Goal: Transaction & Acquisition: Book appointment/travel/reservation

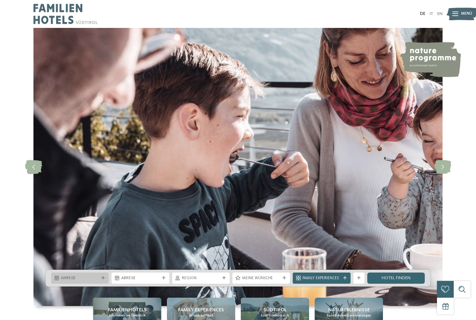
click at [83, 281] on span "Anreise" at bounding box center [80, 278] width 38 height 6
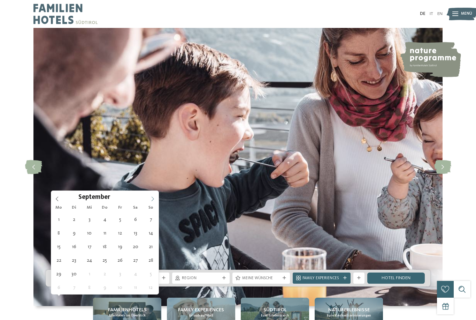
click at [152, 198] on icon at bounding box center [152, 198] width 5 height 5
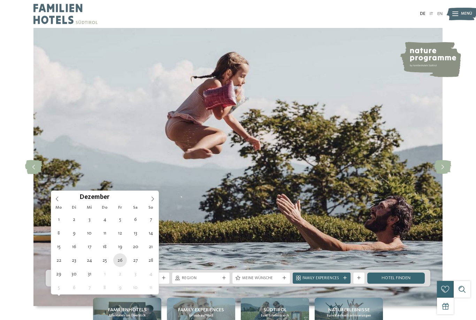
type div "26.12.2025"
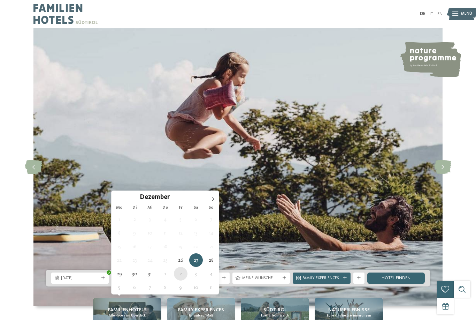
type div "02.01.2026"
type input "****"
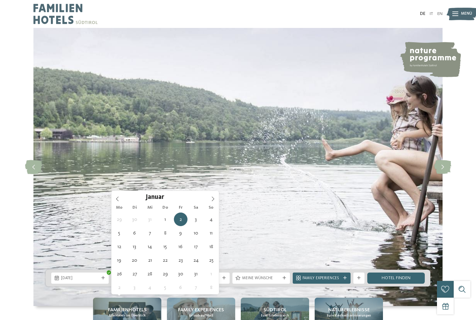
click at [157, 281] on span "02.01.2026" at bounding box center [140, 278] width 38 height 6
type div "03.01.2026"
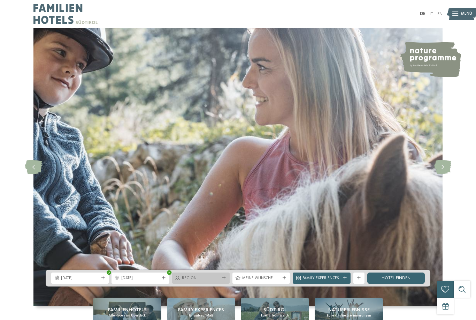
click at [206, 281] on span "Region" at bounding box center [201, 278] width 38 height 6
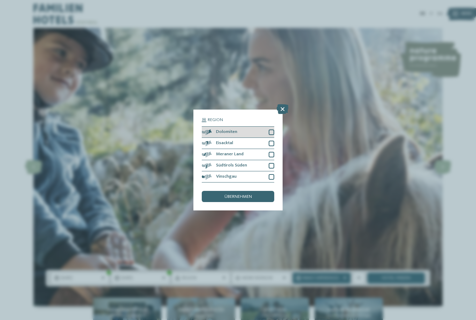
click at [223, 127] on div "Dolomiten" at bounding box center [238, 132] width 73 height 11
click at [231, 195] on span "übernehmen" at bounding box center [239, 197] width 28 height 5
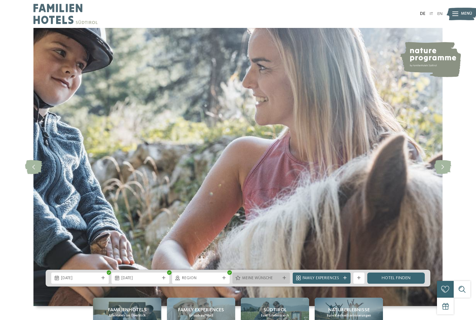
click at [259, 281] on span "Meine Wünsche" at bounding box center [261, 278] width 38 height 6
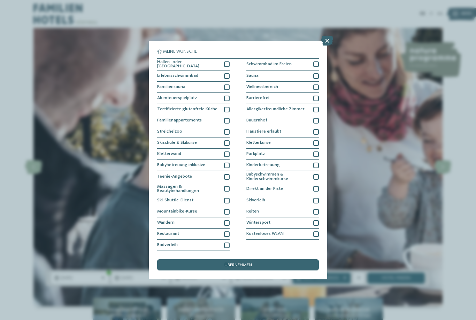
click at [242, 263] on span "übernehmen" at bounding box center [239, 265] width 28 height 5
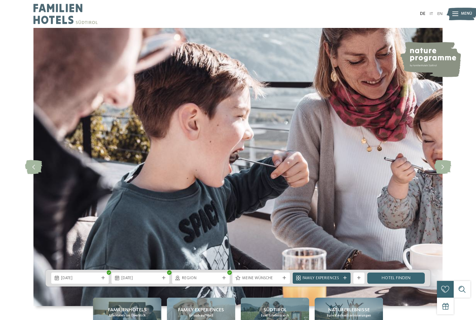
click at [322, 283] on div "Family Experiences" at bounding box center [322, 277] width 58 height 11
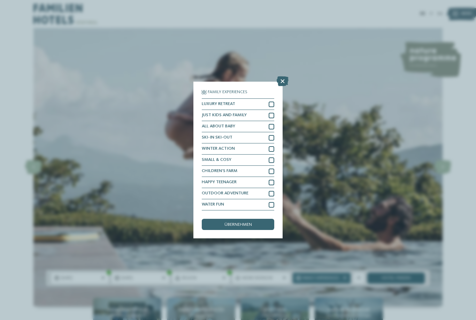
click at [396, 283] on link "Hotel finden" at bounding box center [396, 277] width 58 height 11
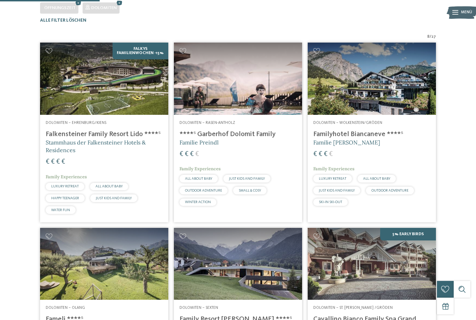
scroll to position [157, 0]
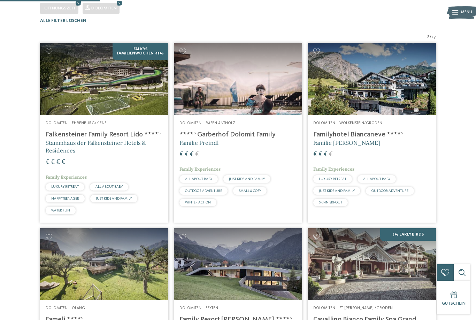
click at [110, 86] on img at bounding box center [104, 79] width 128 height 72
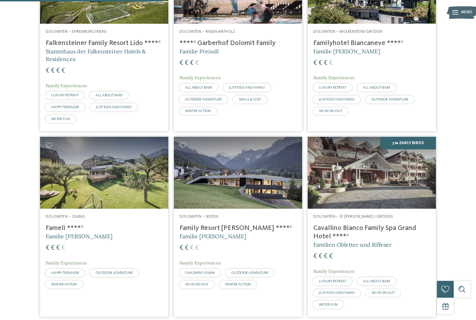
scroll to position [249, 0]
click at [402, 190] on img at bounding box center [372, 173] width 128 height 72
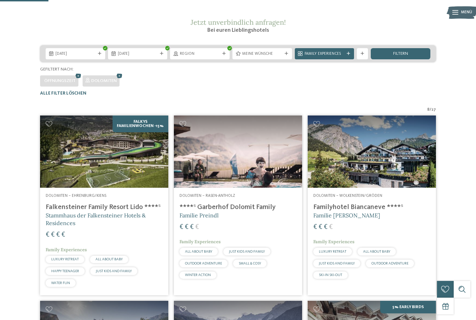
scroll to position [92, 0]
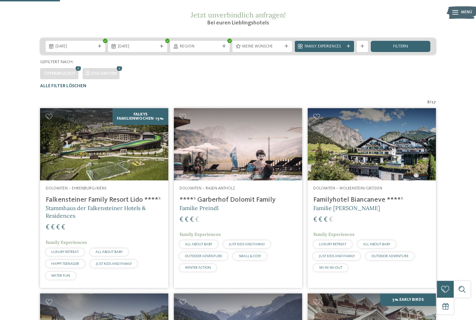
click at [203, 169] on img at bounding box center [238, 144] width 128 height 72
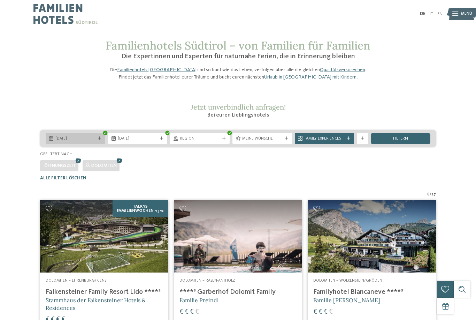
click at [65, 142] on span "26.12.2025" at bounding box center [75, 139] width 40 height 6
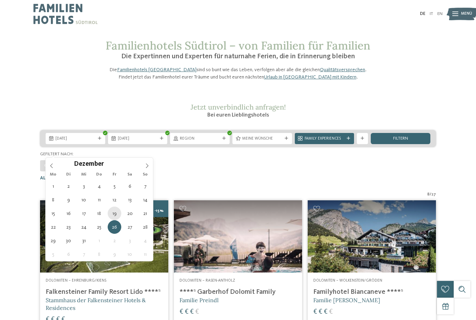
type div "19.12.2025"
type input "****"
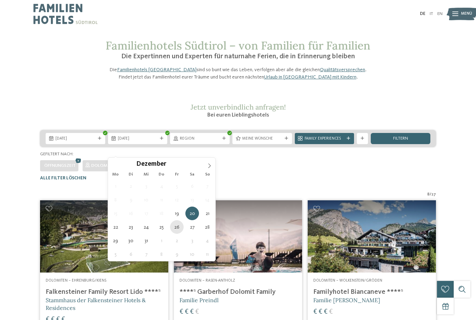
type div "26.12.2025"
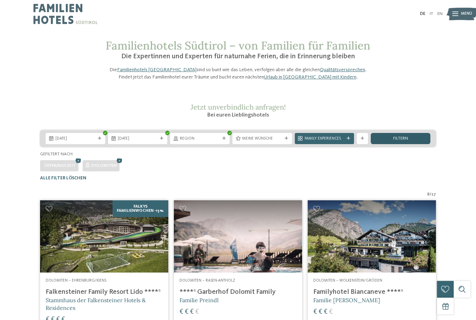
click at [396, 144] on div "filtern" at bounding box center [401, 138] width 60 height 11
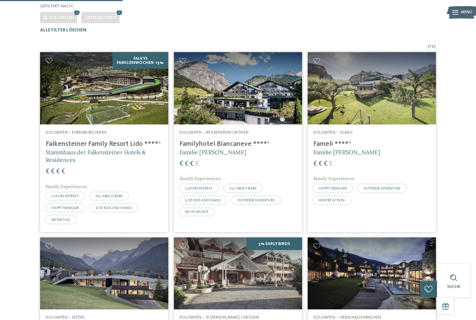
scroll to position [143, 0]
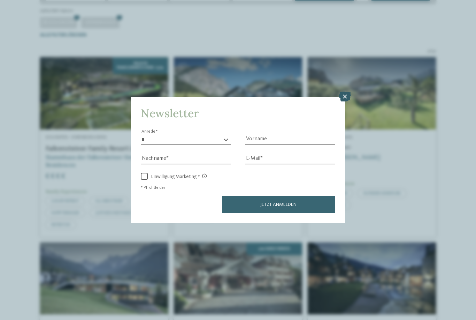
click at [347, 92] on icon at bounding box center [345, 97] width 12 height 10
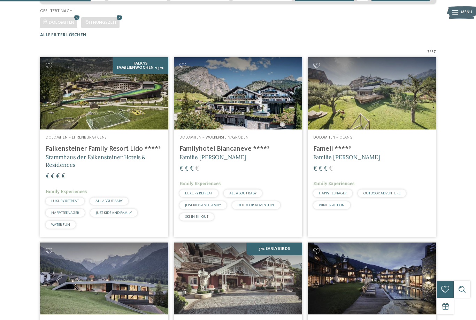
click at [67, 153] on h4 "Falkensteiner Family Resort Lido ****ˢ" at bounding box center [104, 149] width 117 height 8
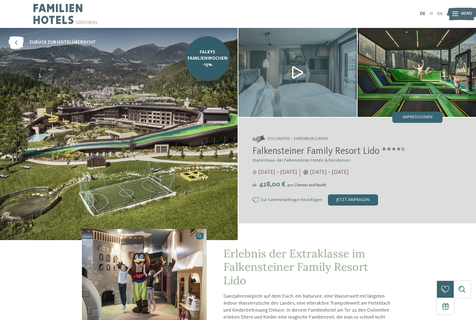
click at [410, 96] on img at bounding box center [417, 72] width 119 height 89
click at [421, 119] on span "Impressionen" at bounding box center [418, 117] width 30 height 5
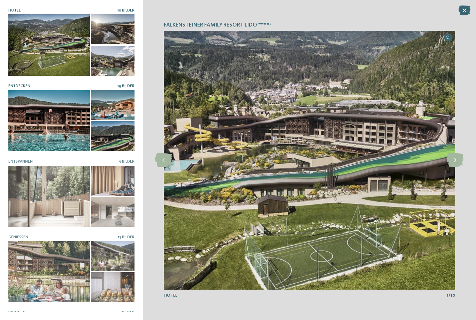
click at [45, 120] on div at bounding box center [49, 120] width 82 height 61
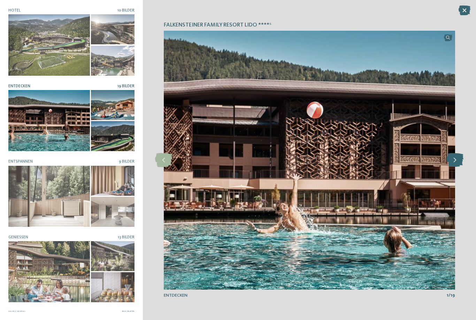
click at [459, 159] on icon at bounding box center [455, 160] width 17 height 14
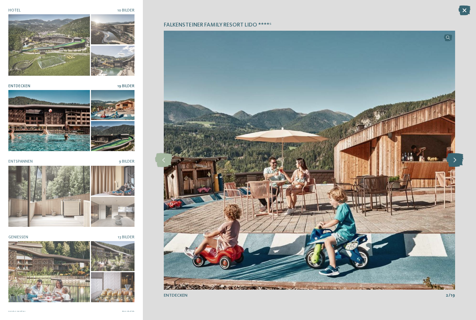
click at [459, 159] on icon at bounding box center [455, 160] width 17 height 14
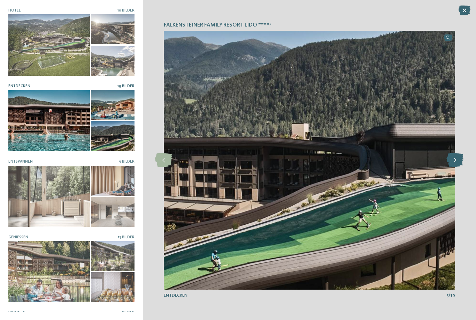
click at [459, 159] on icon at bounding box center [455, 160] width 17 height 14
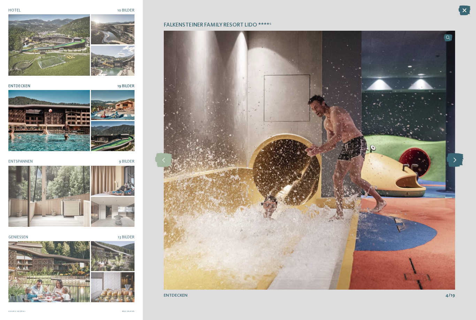
click at [458, 157] on icon at bounding box center [455, 160] width 17 height 14
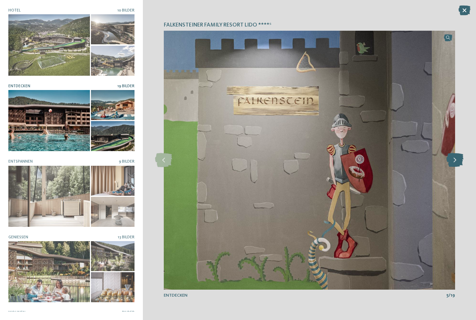
click at [458, 157] on icon at bounding box center [455, 160] width 17 height 14
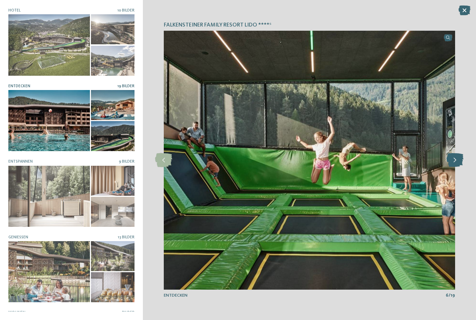
click at [458, 157] on icon at bounding box center [455, 160] width 17 height 14
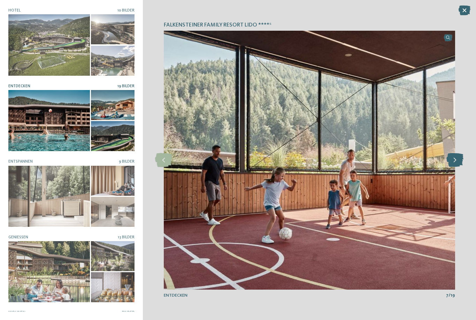
click at [458, 157] on icon at bounding box center [455, 160] width 17 height 14
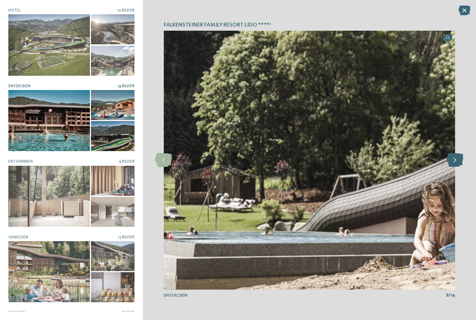
click at [458, 157] on icon at bounding box center [455, 160] width 17 height 14
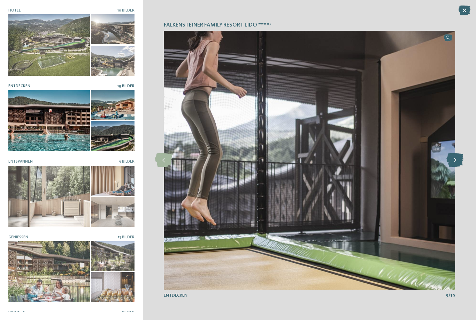
click at [457, 157] on icon at bounding box center [455, 160] width 17 height 14
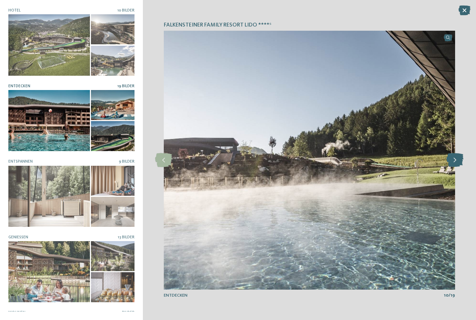
click at [457, 157] on icon at bounding box center [455, 160] width 17 height 14
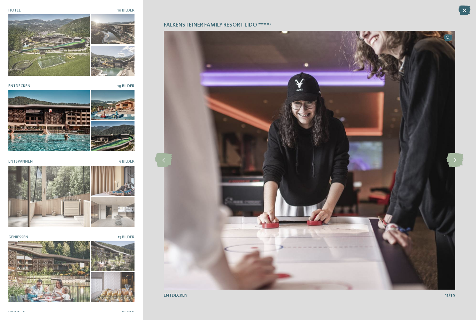
click at [464, 12] on icon at bounding box center [465, 11] width 12 height 10
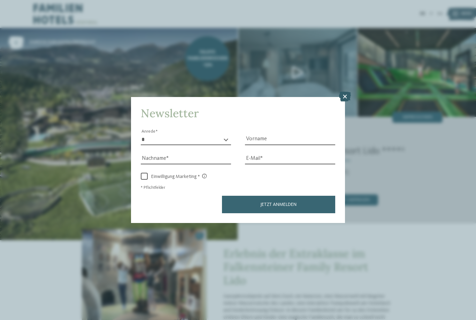
click at [342, 92] on icon at bounding box center [345, 97] width 12 height 10
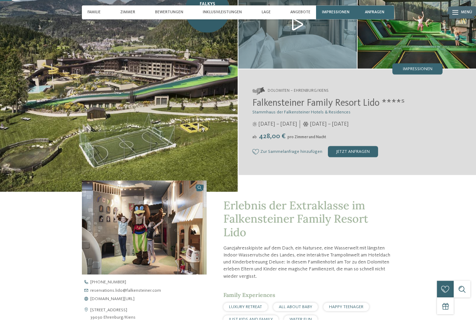
scroll to position [48, 0]
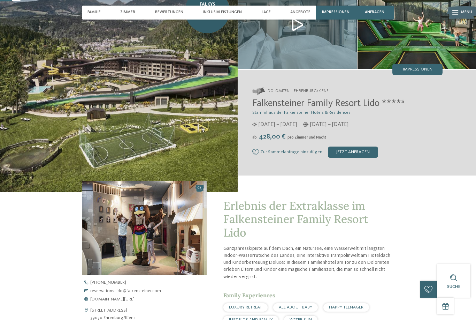
click at [327, 95] on address "Dolomiten – Ehrenburg/Kiens" at bounding box center [347, 92] width 190 height 8
drag, startPoint x: 322, startPoint y: 96, endPoint x: 288, endPoint y: 96, distance: 34.5
click at [288, 94] on span "Dolomiten – Ehrenburg/Kiens" at bounding box center [298, 92] width 61 height 6
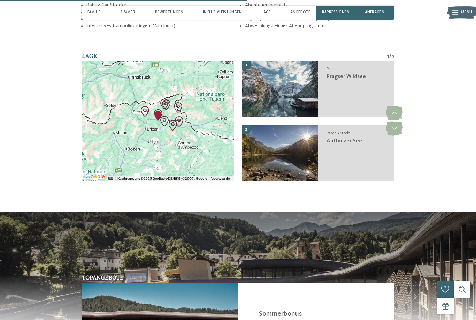
scroll to position [996, 0]
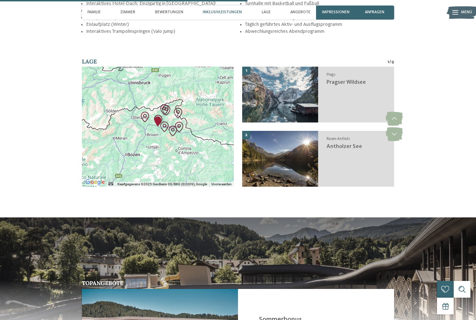
click at [144, 125] on img "Almenregion Gitschberg Jochtal" at bounding box center [145, 117] width 16 height 16
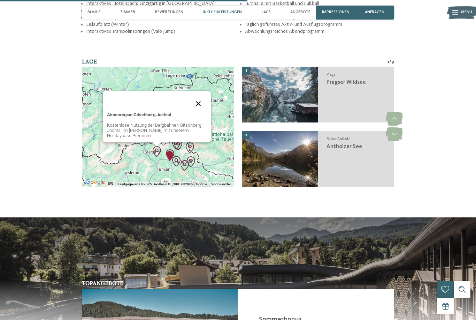
click at [198, 109] on button "Sluiten" at bounding box center [198, 103] width 17 height 17
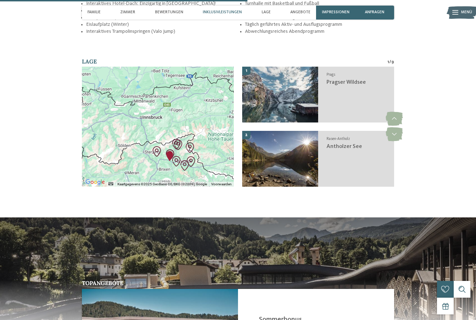
click at [178, 168] on img "Pragser Wildsee" at bounding box center [185, 165] width 16 height 16
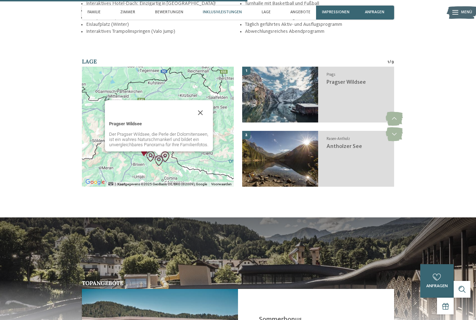
click at [160, 168] on img "Pragser Wildsee" at bounding box center [159, 160] width 16 height 16
click at [166, 165] on img "Pragser Wildsee" at bounding box center [159, 160] width 16 height 16
click at [395, 141] on icon at bounding box center [394, 134] width 17 height 14
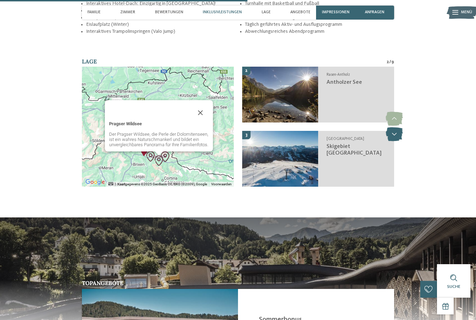
click at [395, 141] on icon at bounding box center [394, 134] width 17 height 14
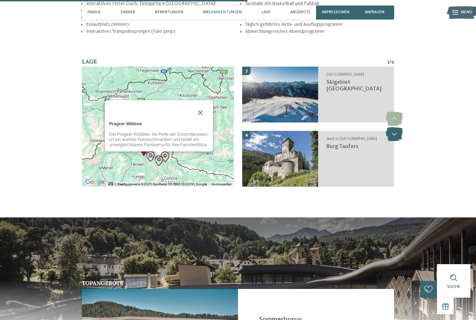
click at [395, 141] on icon at bounding box center [394, 134] width 17 height 14
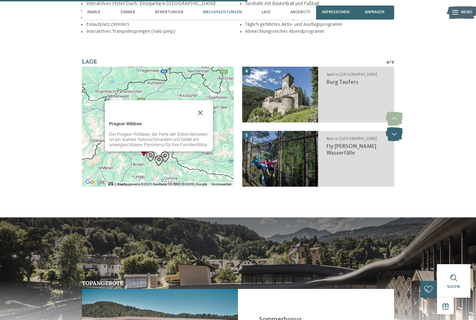
click at [395, 141] on icon at bounding box center [394, 134] width 17 height 14
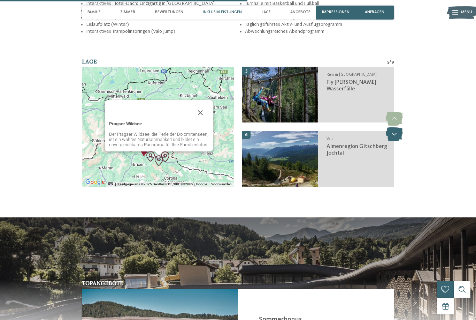
click at [395, 141] on icon at bounding box center [394, 134] width 17 height 14
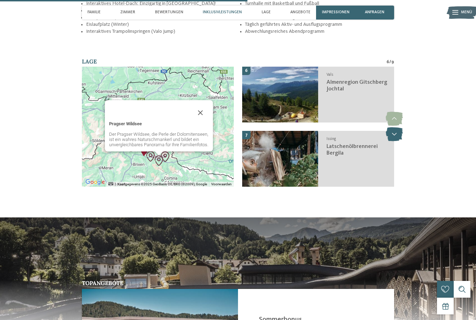
click at [395, 141] on icon at bounding box center [394, 134] width 17 height 14
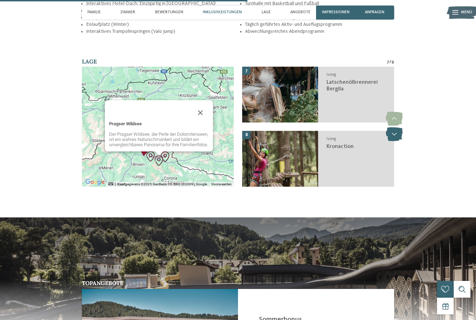
click at [395, 141] on icon at bounding box center [394, 134] width 17 height 14
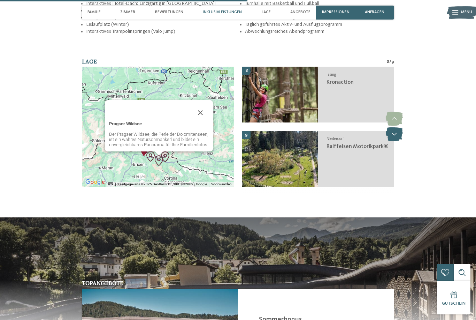
click at [395, 141] on icon at bounding box center [394, 134] width 17 height 14
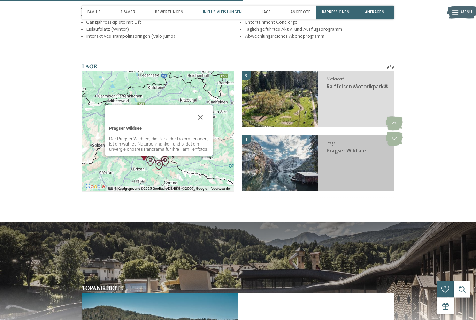
click at [353, 174] on div "Prags Pragser Wildsee" at bounding box center [356, 164] width 76 height 56
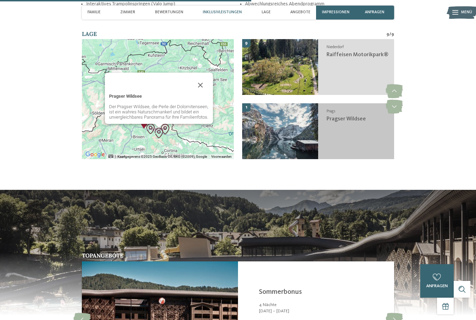
click at [306, 141] on img at bounding box center [280, 131] width 76 height 56
click at [335, 139] on div "Prags Pragser Wildsee" at bounding box center [356, 131] width 76 height 56
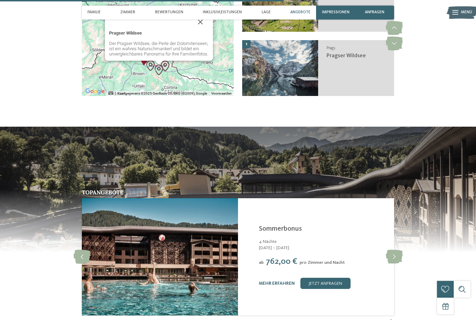
scroll to position [1190, 0]
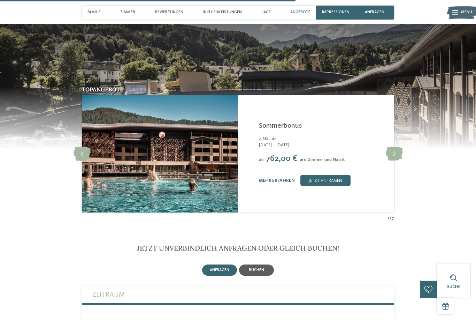
click at [257, 272] on span "buchen" at bounding box center [256, 270] width 15 height 4
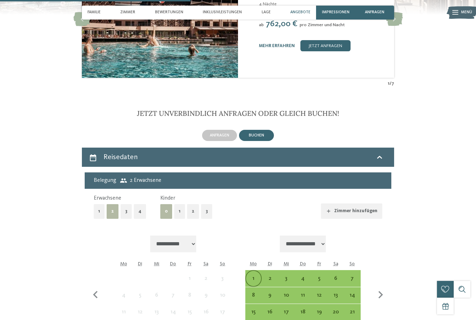
scroll to position [1330, 0]
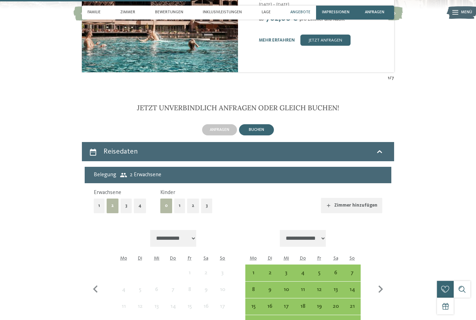
click at [205, 213] on button "3" at bounding box center [206, 205] width 11 height 14
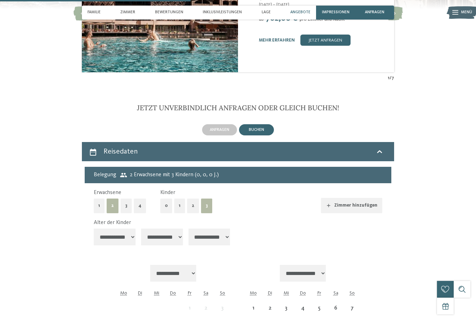
select select "*"
select select "**"
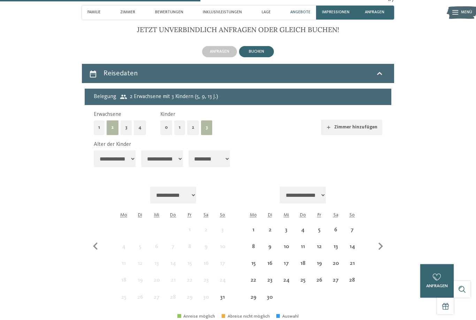
scroll to position [1408, 0]
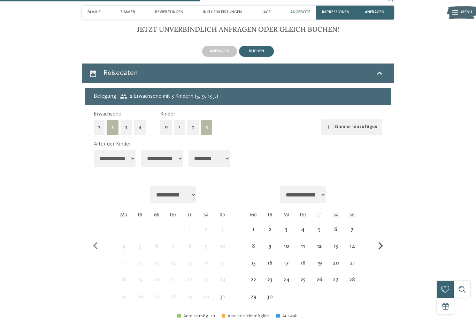
click at [384, 245] on icon "button" at bounding box center [380, 245] width 15 height 15
select select "**********"
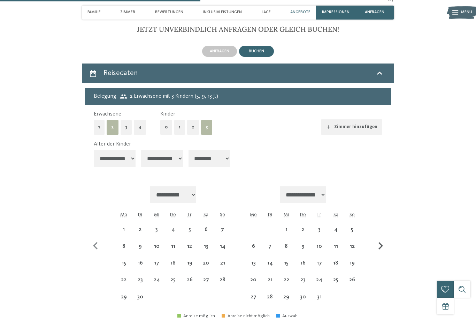
click at [384, 245] on icon "button" at bounding box center [380, 245] width 15 height 15
select select "**********"
click at [384, 245] on icon "button" at bounding box center [380, 245] width 15 height 15
select select "**********"
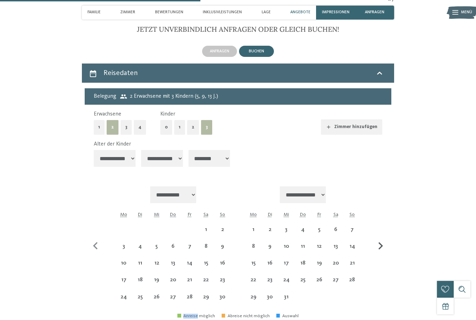
select select "**********"
click at [321, 277] on div "26" at bounding box center [319, 284] width 15 height 15
select select "**********"
click at [382, 244] on icon "button" at bounding box center [381, 245] width 5 height 7
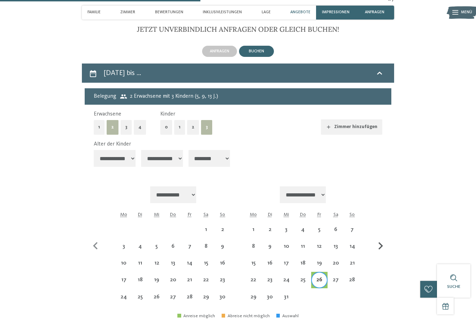
select select "**********"
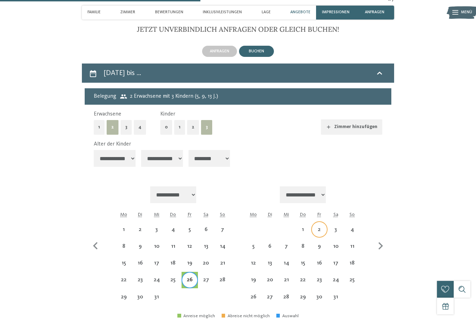
click at [320, 227] on div "2" at bounding box center [319, 234] width 15 height 15
select select "**********"
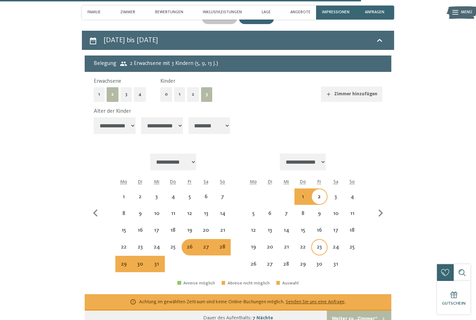
scroll to position [1463, 0]
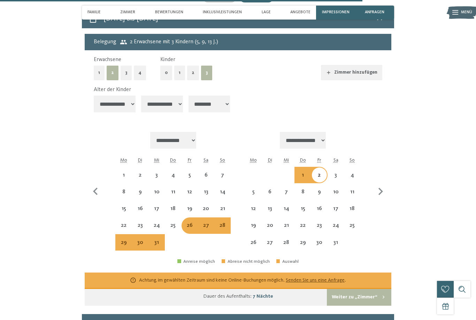
click at [190, 222] on div "26" at bounding box center [189, 229] width 15 height 15
select select "**********"
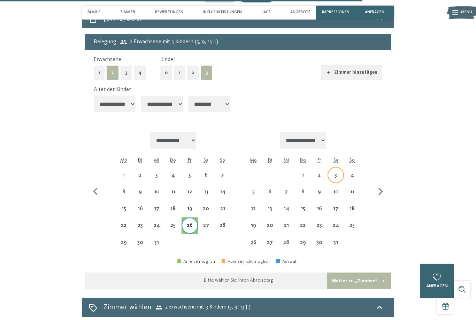
click at [338, 172] on div "3" at bounding box center [335, 179] width 15 height 15
select select "**********"
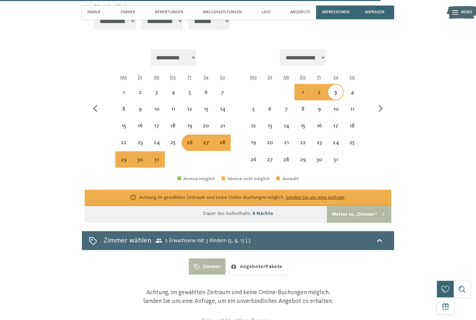
scroll to position [1480, 0]
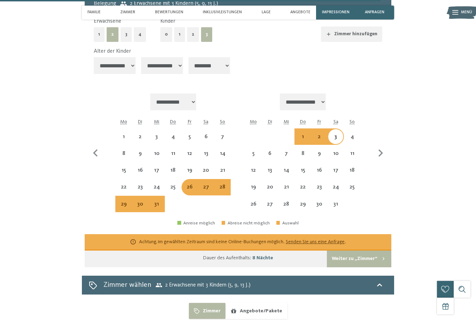
click at [373, 250] on button "Weiter zu „Zimmer“" at bounding box center [359, 258] width 64 height 17
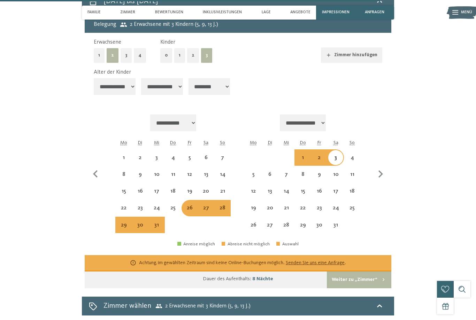
select select "**********"
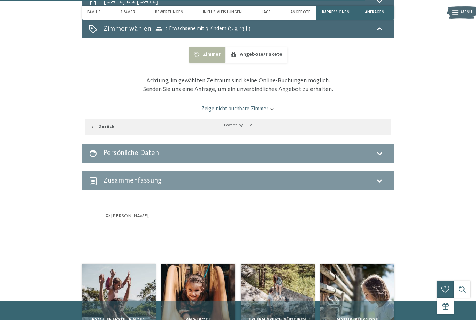
click at [264, 113] on link "Zeige nicht buchbare Zimmer" at bounding box center [238, 109] width 288 height 8
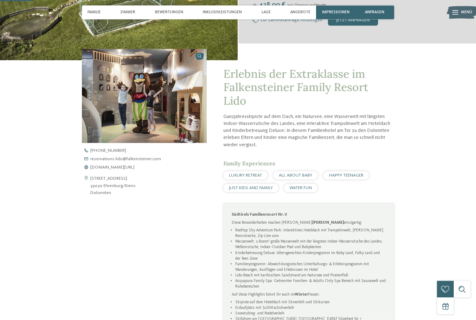
scroll to position [0, 0]
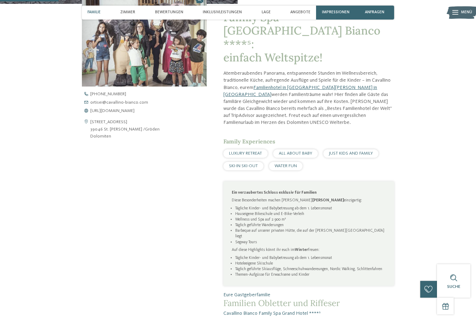
scroll to position [231, 0]
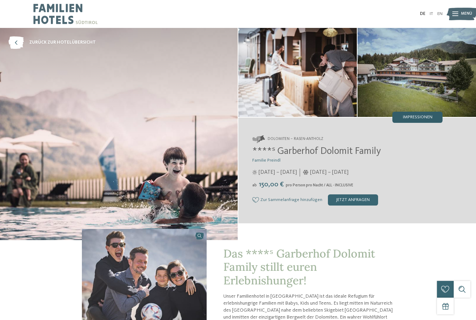
click at [421, 115] on span "Impressionen" at bounding box center [418, 117] width 30 height 5
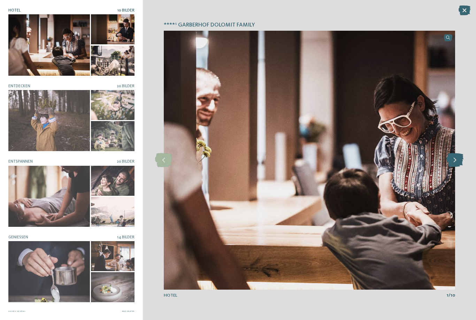
click at [461, 160] on icon at bounding box center [455, 160] width 17 height 14
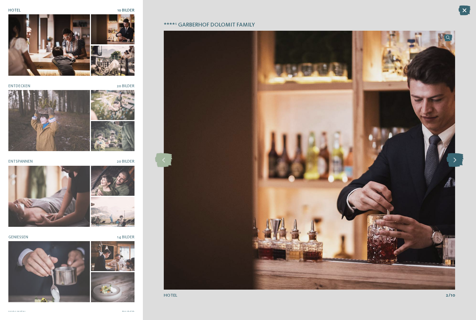
click at [459, 158] on icon at bounding box center [455, 160] width 17 height 14
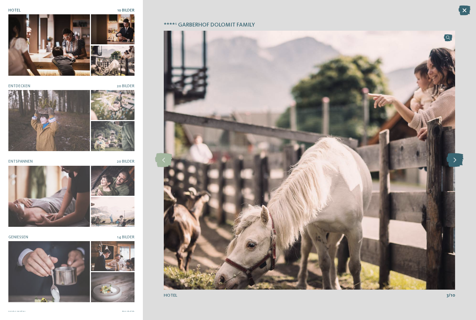
click at [457, 158] on icon at bounding box center [455, 160] width 17 height 14
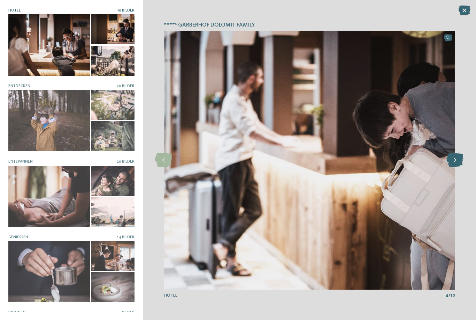
click at [458, 153] on icon at bounding box center [455, 160] width 17 height 14
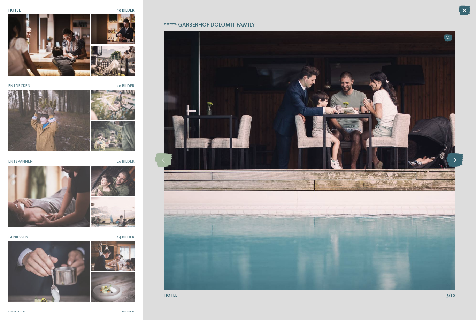
click at [458, 154] on icon at bounding box center [455, 160] width 17 height 14
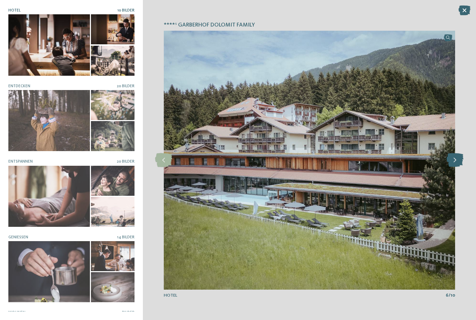
click at [455, 160] on icon at bounding box center [455, 160] width 17 height 14
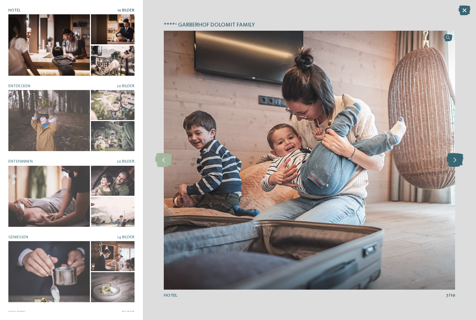
click at [455, 157] on icon at bounding box center [455, 160] width 17 height 14
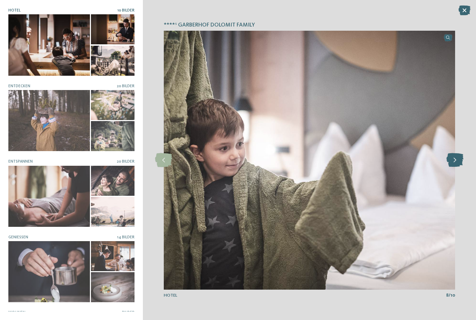
click at [452, 159] on icon at bounding box center [455, 160] width 17 height 14
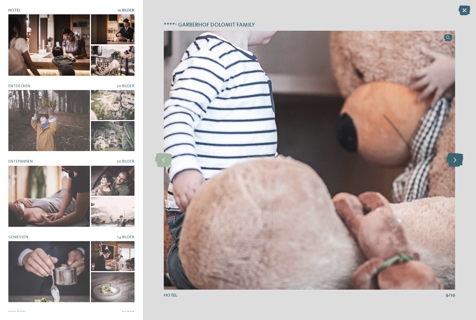
click at [453, 159] on icon at bounding box center [455, 160] width 17 height 14
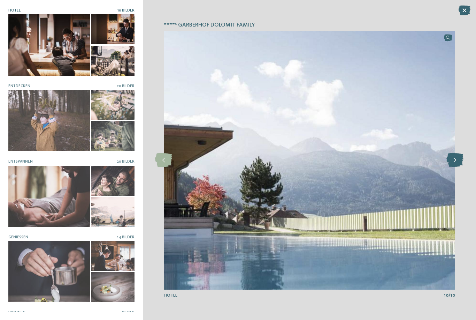
click at [451, 158] on icon at bounding box center [455, 160] width 17 height 14
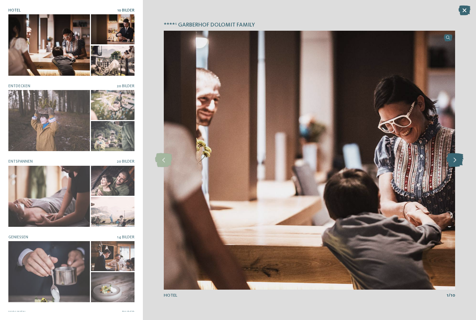
click at [452, 159] on icon at bounding box center [455, 160] width 17 height 14
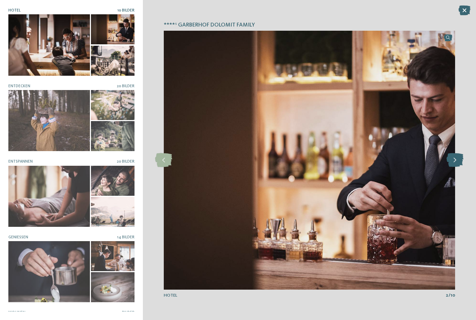
click at [457, 163] on icon at bounding box center [455, 160] width 17 height 14
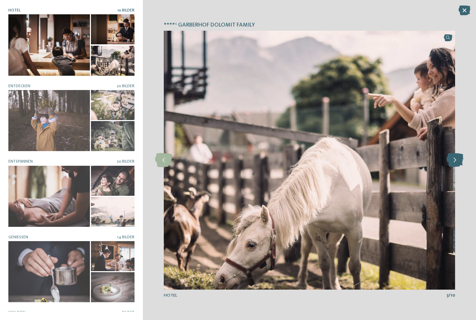
click at [455, 159] on icon at bounding box center [455, 160] width 17 height 14
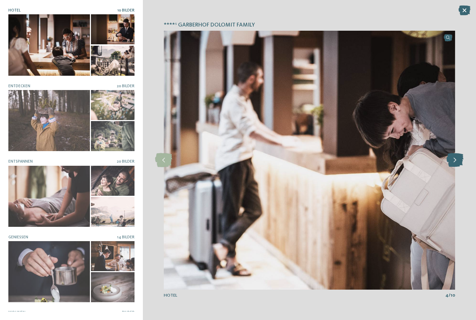
click at [449, 160] on icon at bounding box center [455, 160] width 17 height 14
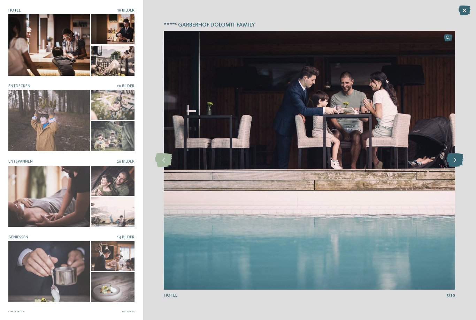
click at [453, 162] on icon at bounding box center [455, 160] width 17 height 14
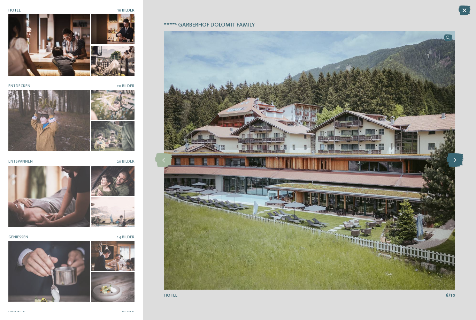
click at [450, 162] on icon at bounding box center [455, 160] width 17 height 14
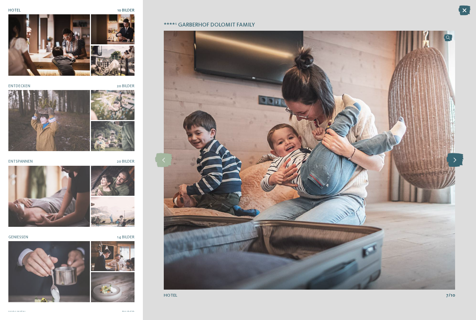
click at [451, 163] on icon at bounding box center [455, 160] width 17 height 14
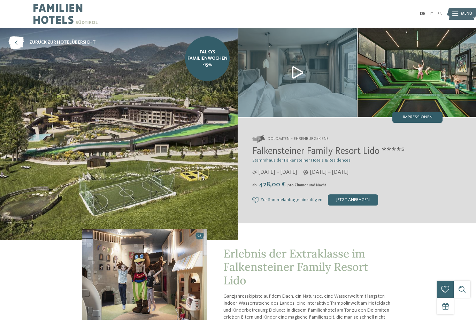
click at [423, 120] on div "Impressionen" at bounding box center [418, 117] width 50 height 11
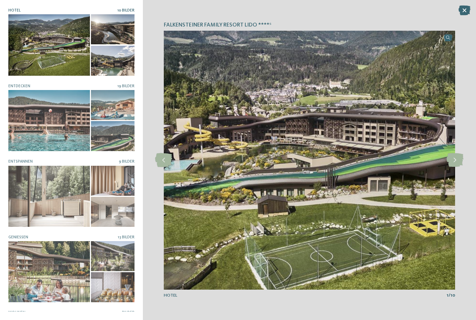
click at [455, 168] on img at bounding box center [309, 160] width 291 height 259
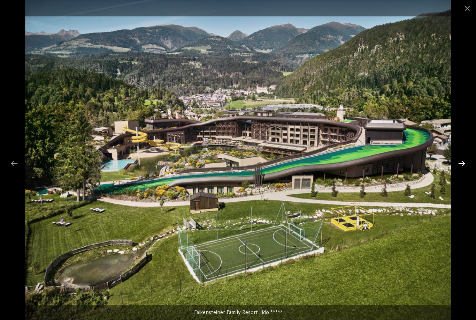
click at [464, 169] on div at bounding box center [462, 164] width 15 height 14
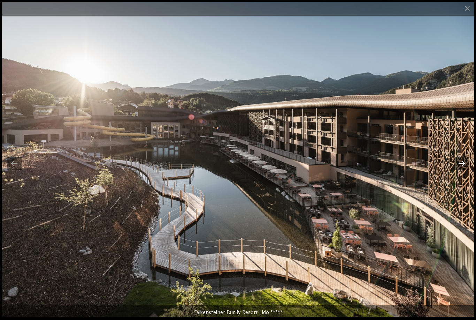
click at [465, 160] on div at bounding box center [462, 164] width 15 height 14
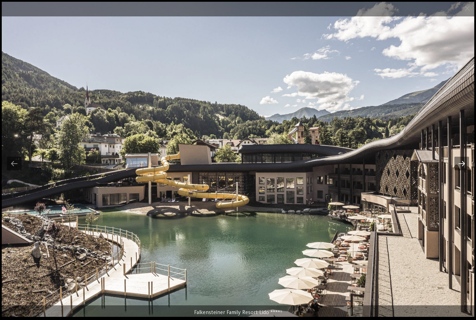
click at [463, 166] on div at bounding box center [462, 164] width 15 height 14
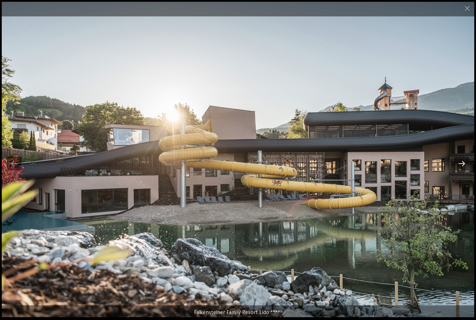
click at [462, 168] on div at bounding box center [462, 164] width 15 height 14
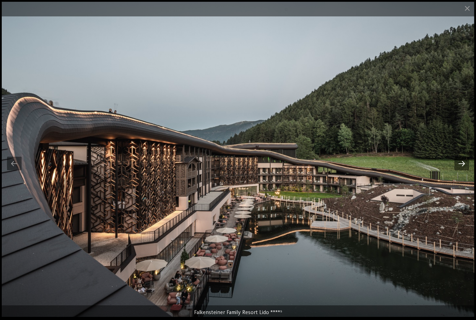
click at [460, 167] on div at bounding box center [462, 164] width 15 height 14
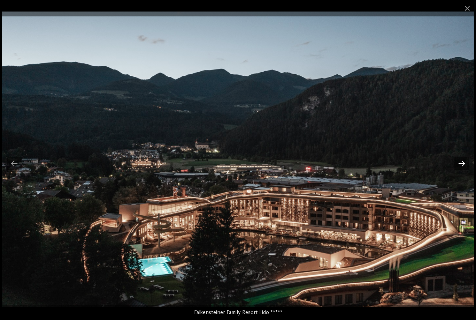
click at [459, 169] on div at bounding box center [462, 164] width 15 height 14
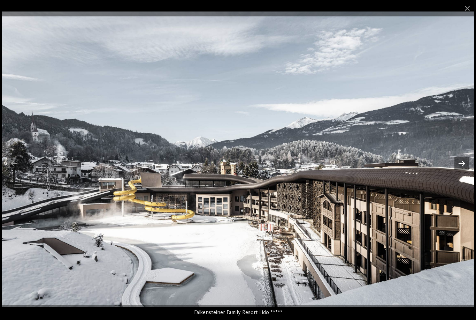
click at [465, 165] on div at bounding box center [462, 164] width 15 height 14
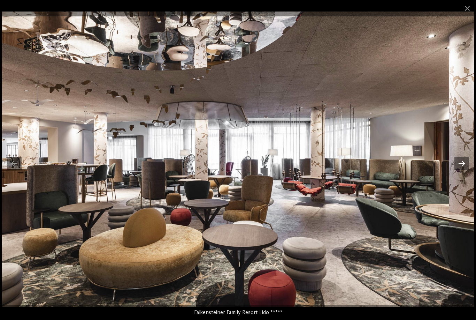
click at [463, 165] on div at bounding box center [462, 164] width 15 height 14
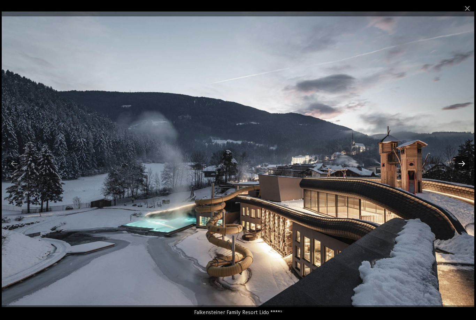
click at [463, 164] on div at bounding box center [462, 164] width 15 height 14
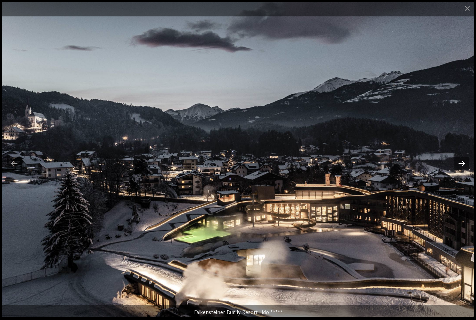
click at [461, 167] on div at bounding box center [462, 164] width 15 height 14
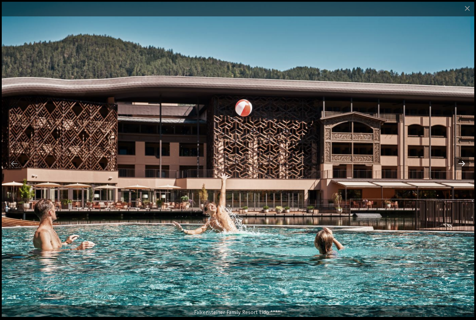
click at [464, 168] on div at bounding box center [462, 164] width 15 height 14
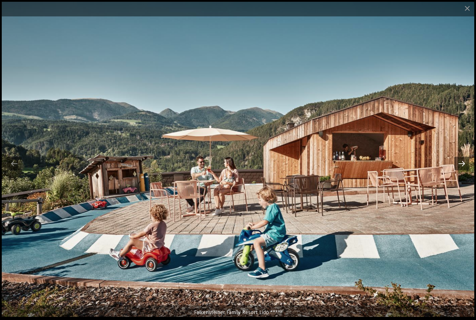
click at [463, 167] on div at bounding box center [462, 164] width 15 height 14
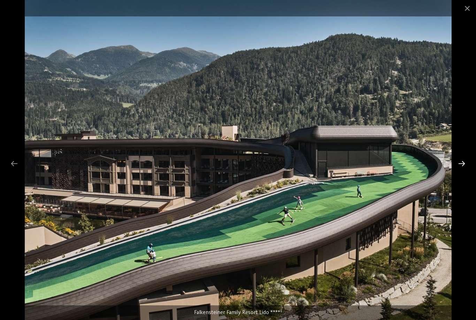
click at [460, 168] on div at bounding box center [462, 164] width 15 height 14
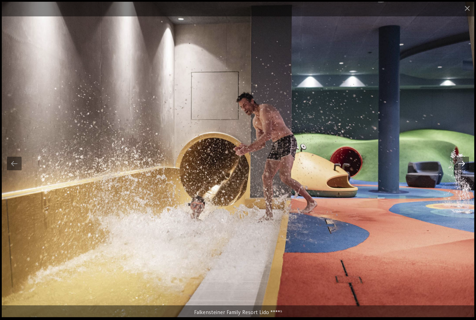
click at [462, 164] on div at bounding box center [462, 164] width 15 height 14
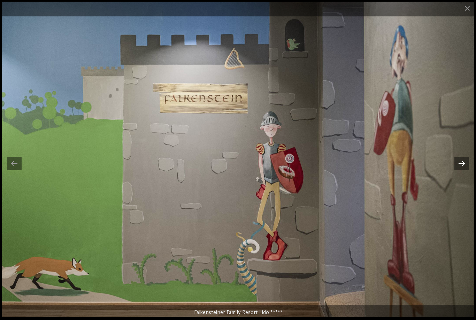
click at [463, 161] on div at bounding box center [462, 164] width 15 height 14
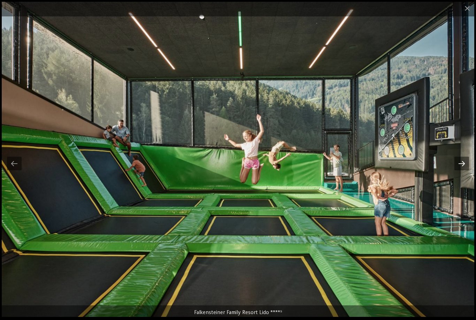
click at [461, 165] on div at bounding box center [462, 164] width 15 height 14
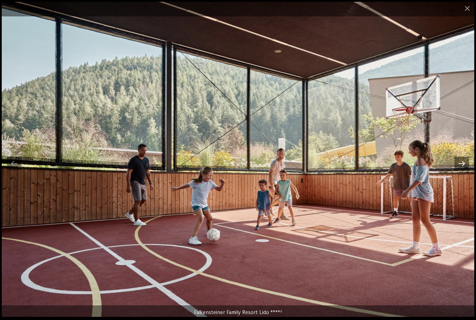
click at [463, 161] on div at bounding box center [462, 164] width 15 height 14
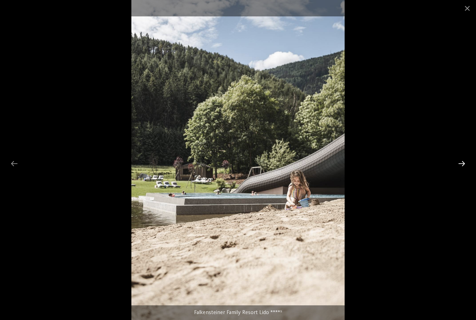
click at [461, 162] on div at bounding box center [462, 164] width 15 height 14
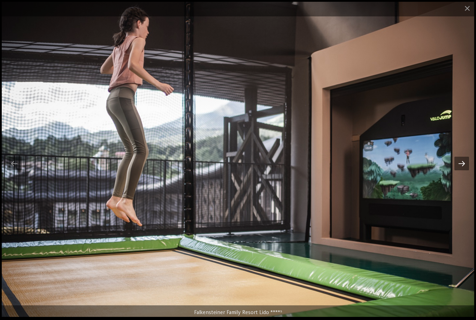
click at [462, 162] on div at bounding box center [462, 164] width 15 height 14
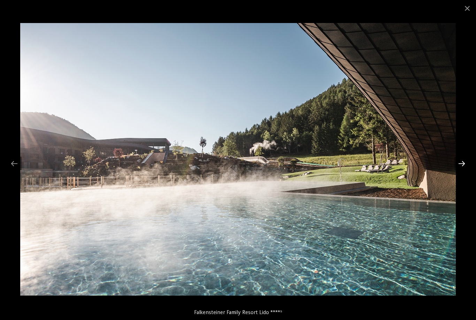
click at [459, 164] on div at bounding box center [462, 164] width 15 height 14
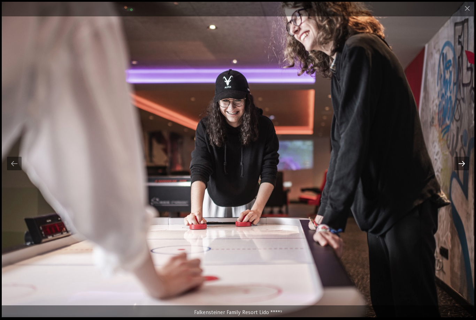
click at [461, 161] on div at bounding box center [462, 164] width 15 height 14
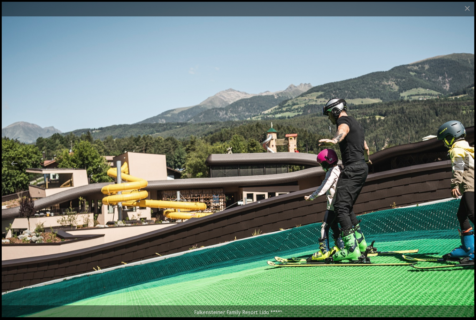
click at [461, 162] on div at bounding box center [462, 164] width 15 height 14
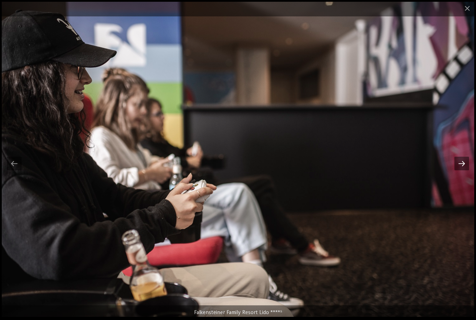
click at [462, 161] on div at bounding box center [462, 164] width 15 height 14
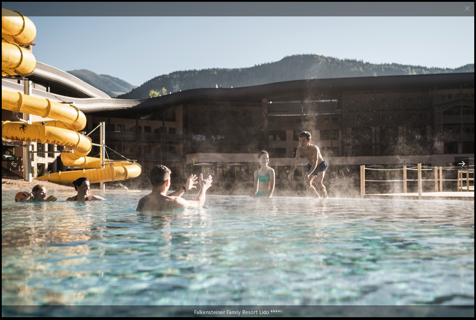
click at [463, 162] on div at bounding box center [462, 164] width 15 height 14
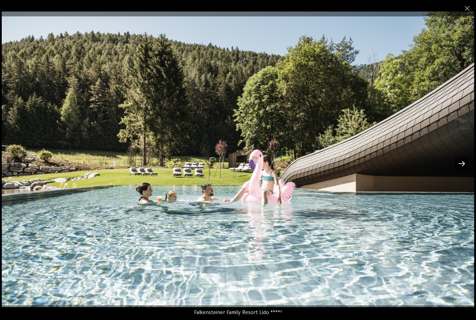
click at [462, 162] on div at bounding box center [462, 164] width 15 height 14
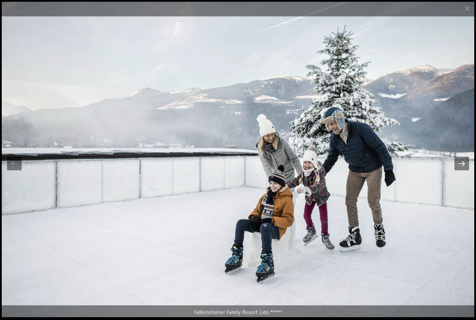
click at [461, 161] on div at bounding box center [462, 164] width 15 height 14
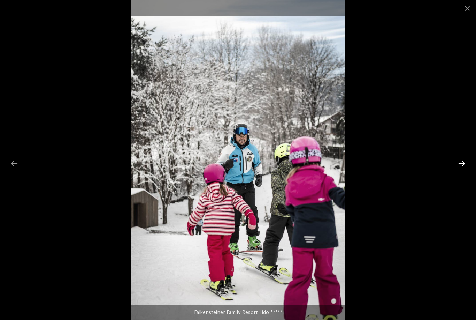
click at [460, 162] on div at bounding box center [462, 164] width 15 height 14
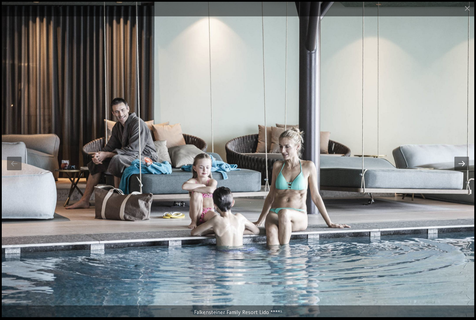
click at [459, 164] on div at bounding box center [462, 164] width 15 height 14
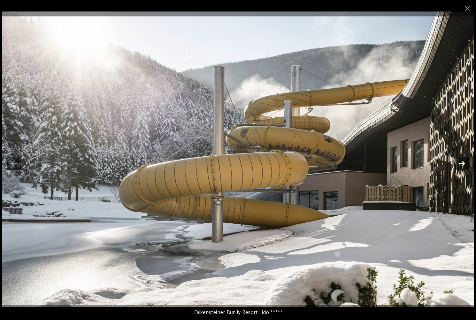
click at [459, 164] on div at bounding box center [462, 164] width 15 height 14
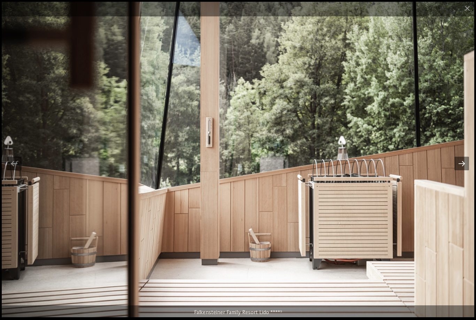
click at [459, 164] on div at bounding box center [462, 164] width 15 height 14
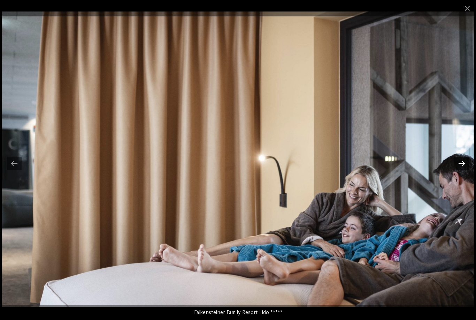
click at [458, 166] on div at bounding box center [462, 164] width 15 height 14
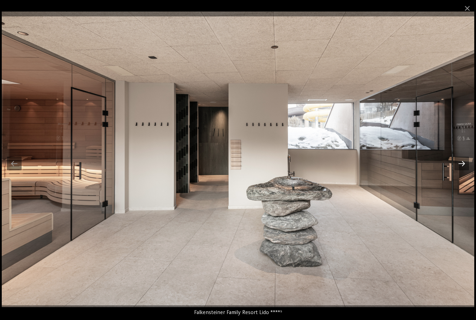
click at [457, 168] on div at bounding box center [462, 164] width 15 height 14
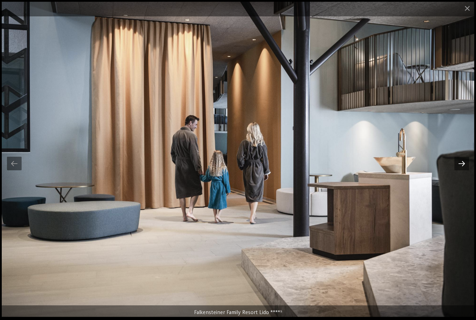
click at [460, 163] on div at bounding box center [462, 164] width 15 height 14
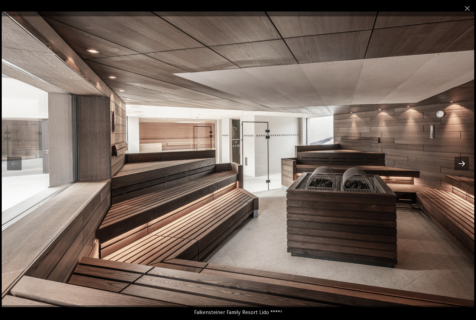
click at [461, 162] on div at bounding box center [462, 164] width 15 height 14
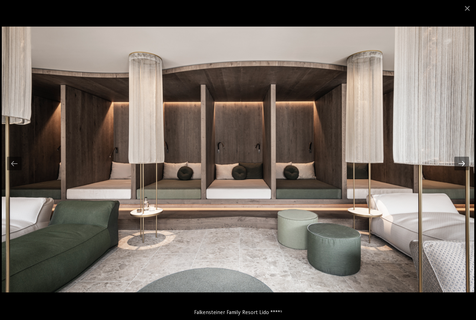
click at [462, 164] on div at bounding box center [462, 164] width 15 height 14
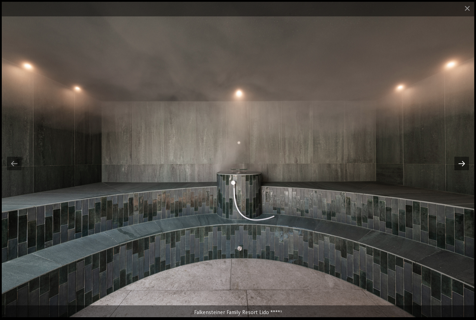
click at [460, 167] on div at bounding box center [462, 164] width 15 height 14
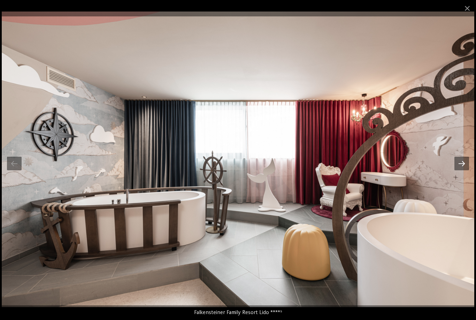
click at [461, 165] on div at bounding box center [462, 164] width 15 height 14
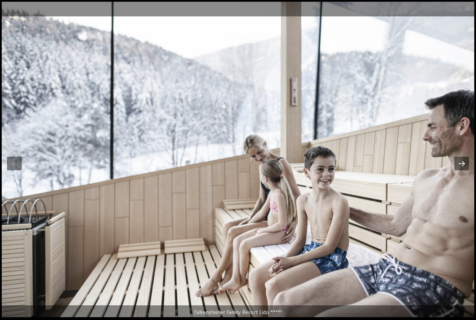
click at [464, 163] on div at bounding box center [462, 164] width 15 height 14
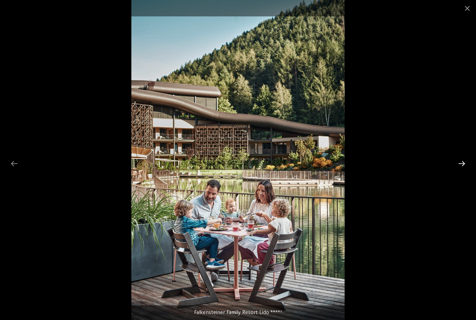
click at [463, 163] on div at bounding box center [462, 164] width 15 height 14
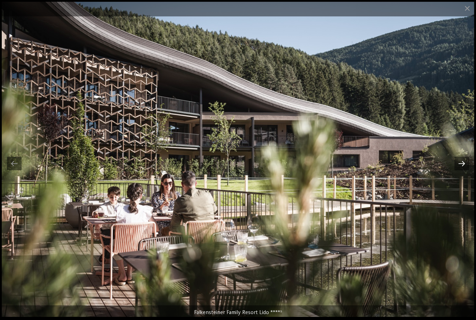
click at [464, 162] on div at bounding box center [462, 164] width 15 height 14
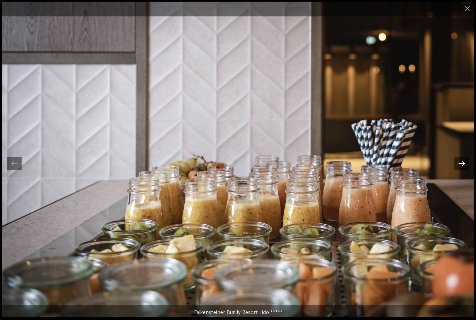
click at [462, 164] on div at bounding box center [462, 164] width 15 height 14
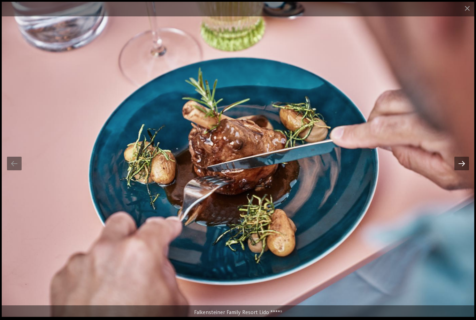
click at [463, 164] on div at bounding box center [462, 164] width 15 height 14
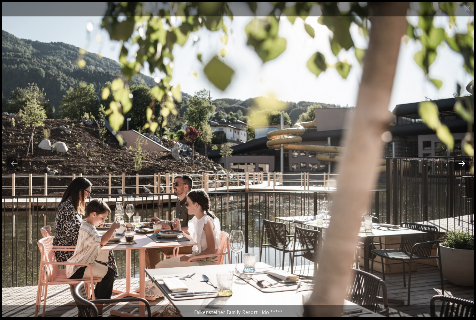
click at [464, 163] on div at bounding box center [462, 164] width 15 height 14
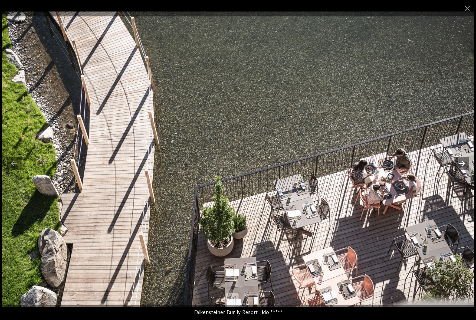
click at [462, 163] on div at bounding box center [462, 164] width 15 height 14
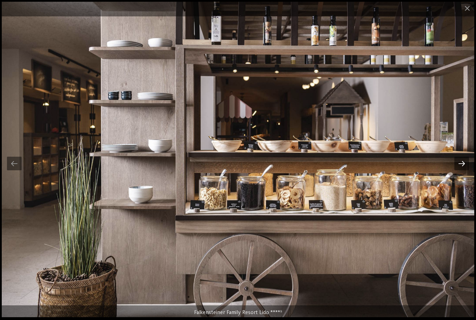
click at [461, 164] on div at bounding box center [462, 164] width 15 height 14
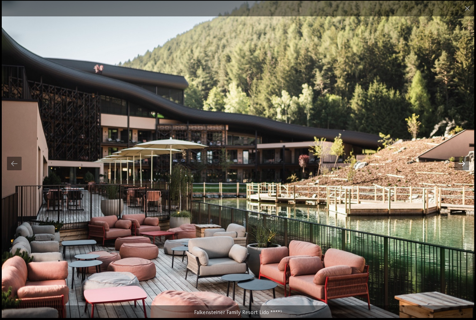
click at [462, 164] on div at bounding box center [462, 164] width 15 height 14
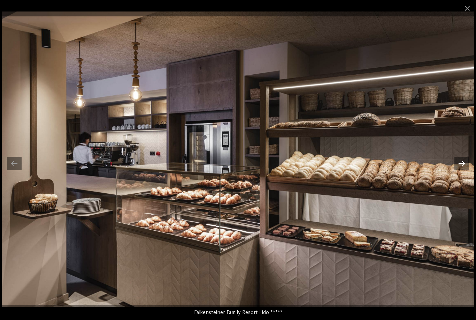
click at [461, 166] on div at bounding box center [462, 164] width 15 height 14
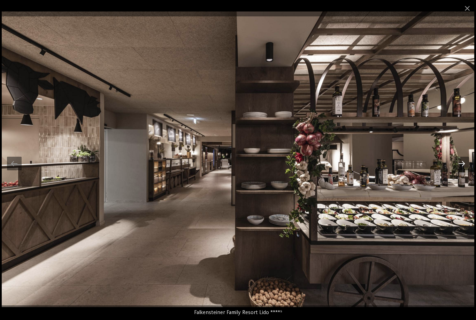
click at [462, 166] on div at bounding box center [462, 164] width 15 height 14
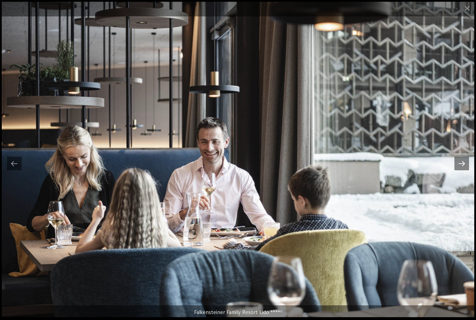
click at [464, 165] on div at bounding box center [462, 164] width 15 height 14
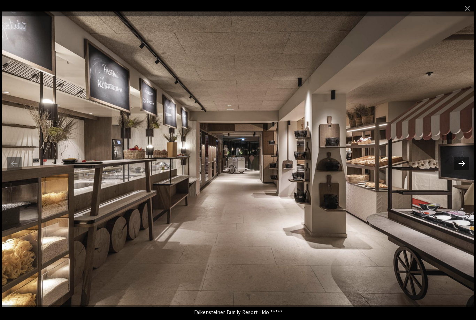
click at [461, 166] on div at bounding box center [462, 164] width 15 height 14
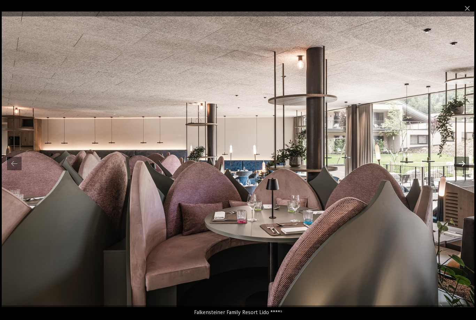
click at [460, 168] on div at bounding box center [462, 164] width 15 height 14
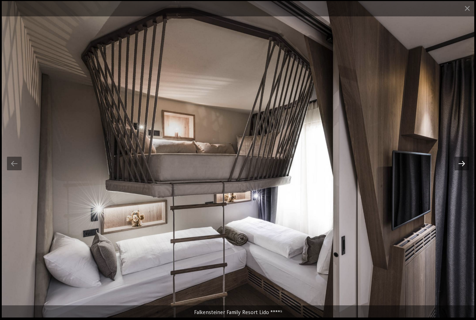
click at [461, 164] on div at bounding box center [462, 164] width 15 height 14
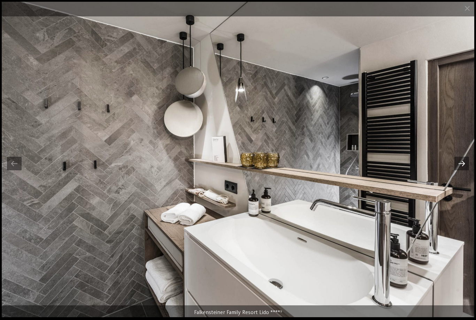
click at [459, 166] on div at bounding box center [462, 164] width 15 height 14
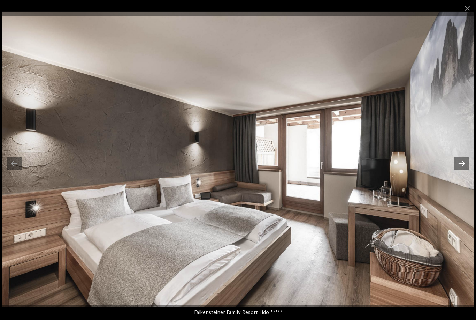
click at [458, 167] on div at bounding box center [462, 164] width 15 height 14
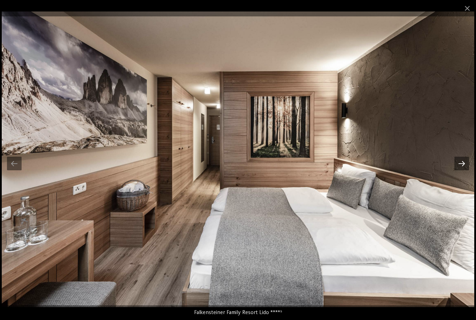
click at [459, 166] on div at bounding box center [462, 164] width 15 height 14
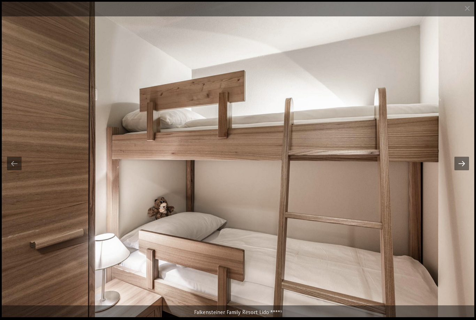
click at [459, 164] on div at bounding box center [462, 164] width 15 height 14
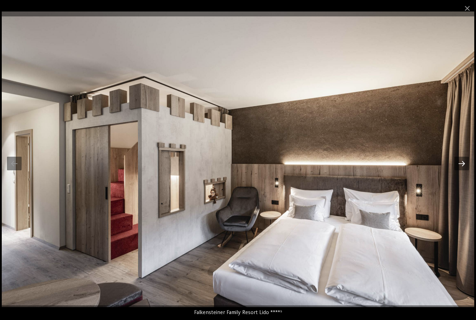
click at [463, 163] on div at bounding box center [462, 164] width 15 height 14
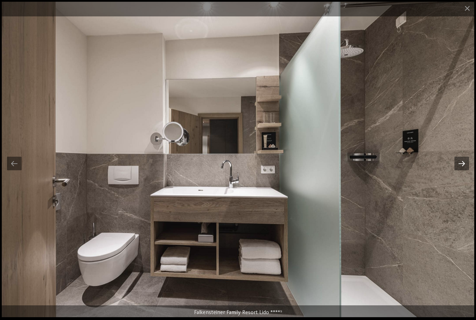
click at [458, 167] on div at bounding box center [462, 164] width 15 height 14
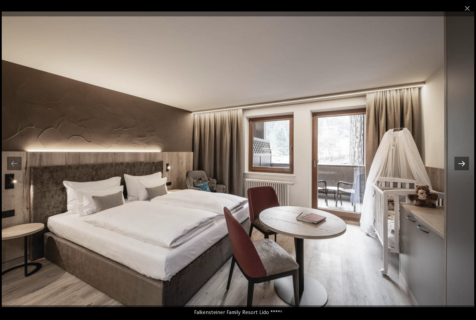
click at [458, 165] on div at bounding box center [462, 164] width 15 height 14
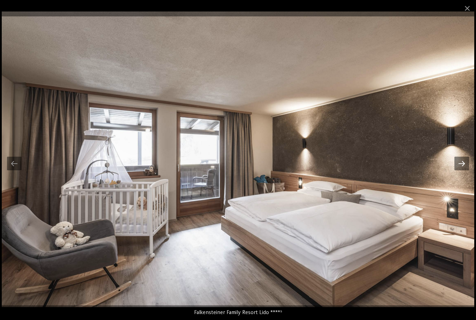
click at [457, 166] on div at bounding box center [462, 164] width 15 height 14
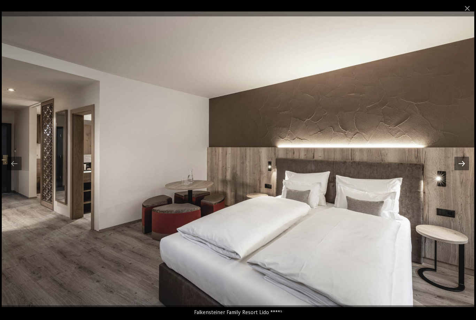
click at [457, 166] on div at bounding box center [462, 164] width 15 height 14
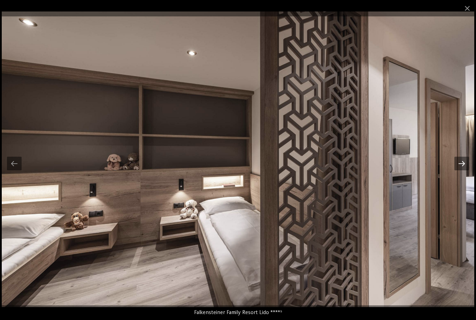
click at [458, 167] on div at bounding box center [462, 164] width 15 height 14
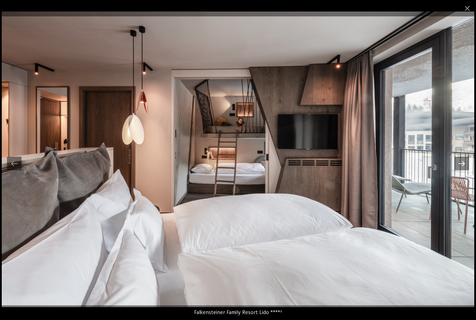
click at [459, 162] on div at bounding box center [462, 164] width 15 height 14
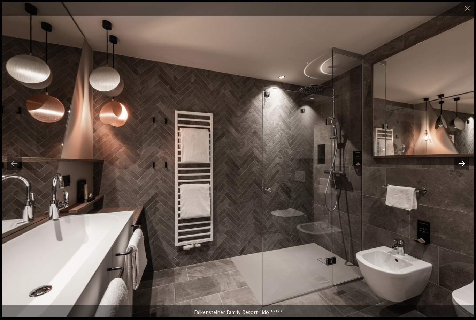
click at [458, 166] on div at bounding box center [462, 164] width 15 height 14
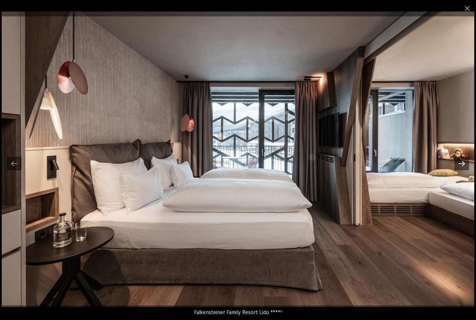
click at [457, 165] on div at bounding box center [462, 164] width 15 height 14
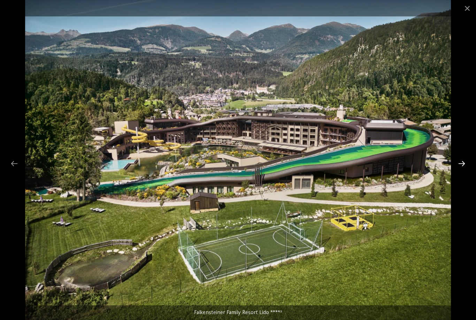
click at [457, 163] on div at bounding box center [462, 164] width 15 height 14
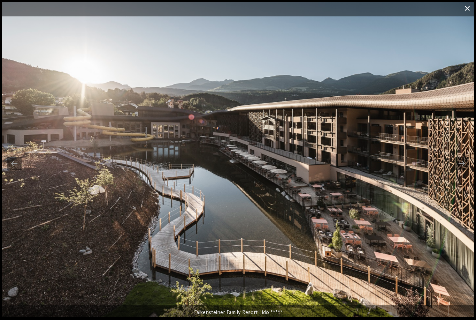
click at [465, 10] on span at bounding box center [467, 8] width 17 height 16
